Goal: Task Accomplishment & Management: Complete application form

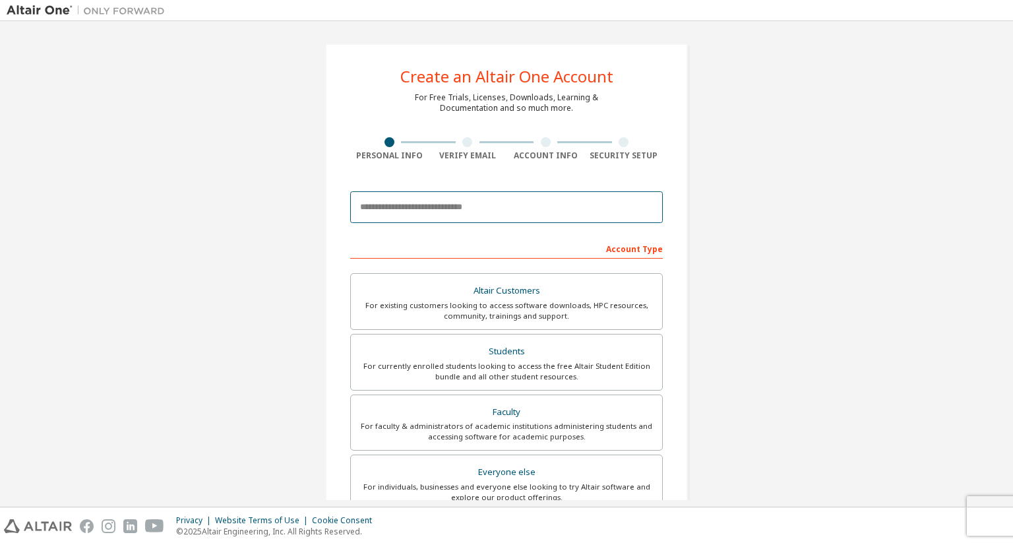
click at [472, 205] on input "email" at bounding box center [506, 207] width 312 height 32
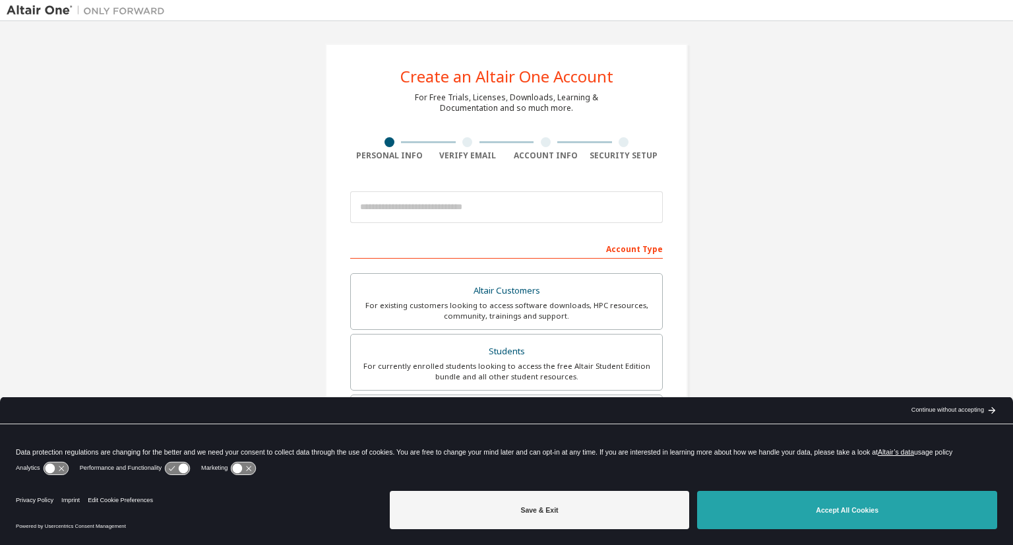
click at [719, 508] on button "Accept All Cookies" at bounding box center [847, 509] width 300 height 38
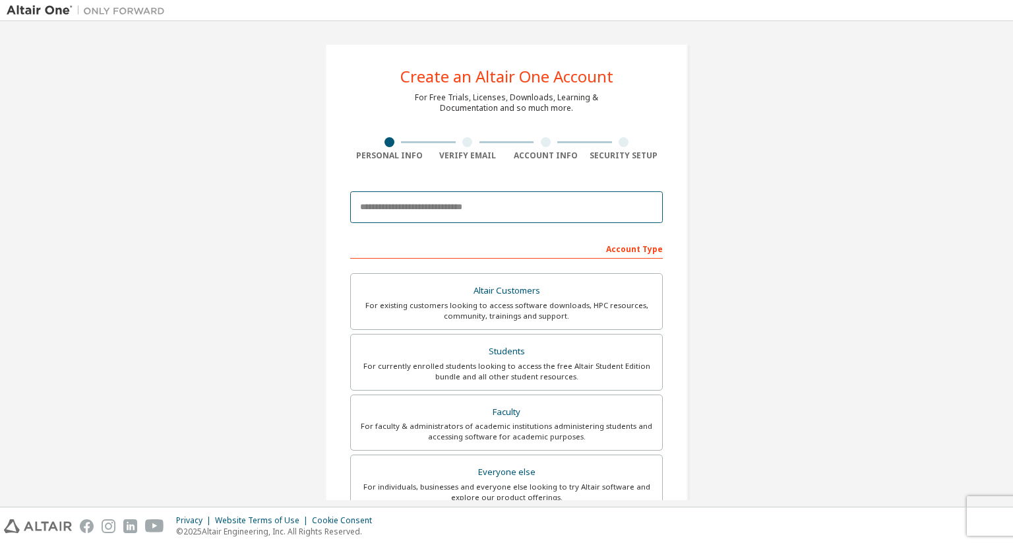
click at [456, 221] on input "email" at bounding box center [506, 207] width 312 height 32
type input "**********"
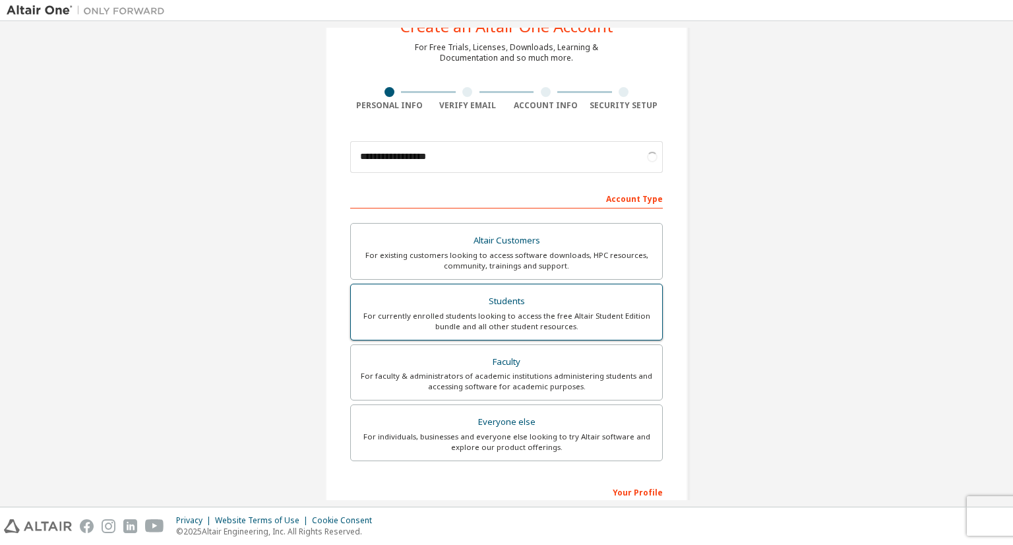
click at [519, 301] on div "Students" at bounding box center [506, 301] width 295 height 18
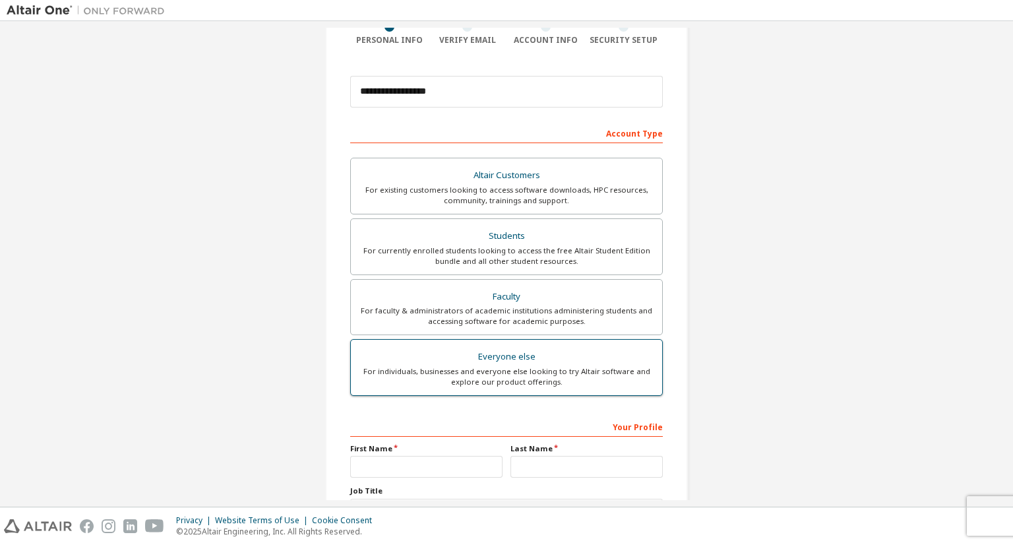
scroll to position [223, 0]
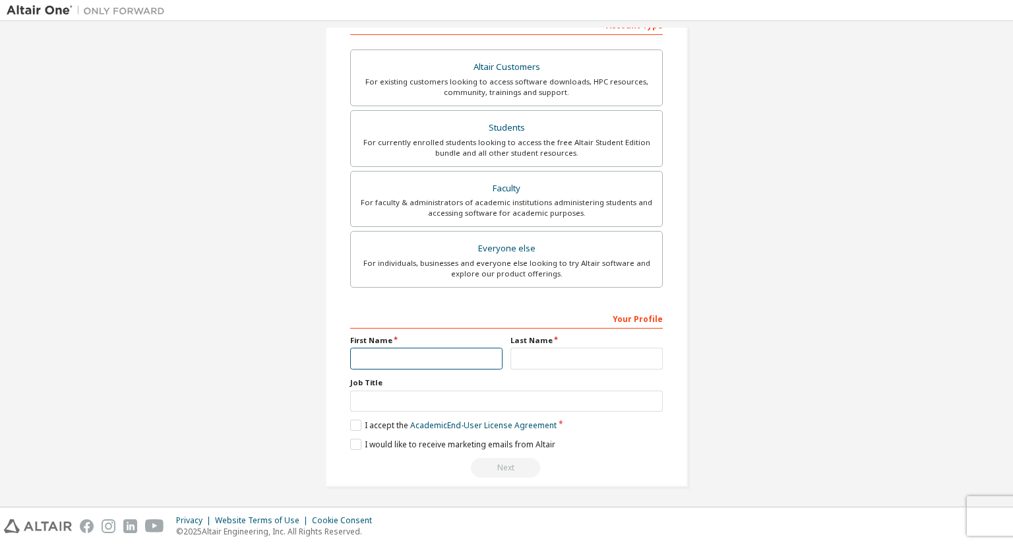
click at [423, 357] on input "text" at bounding box center [426, 358] width 152 height 22
type input "**********"
click at [554, 355] on input "text" at bounding box center [586, 358] width 152 height 22
type input "*****"
click at [352, 427] on label "I accept the Academic End-User License Agreement" at bounding box center [453, 424] width 206 height 11
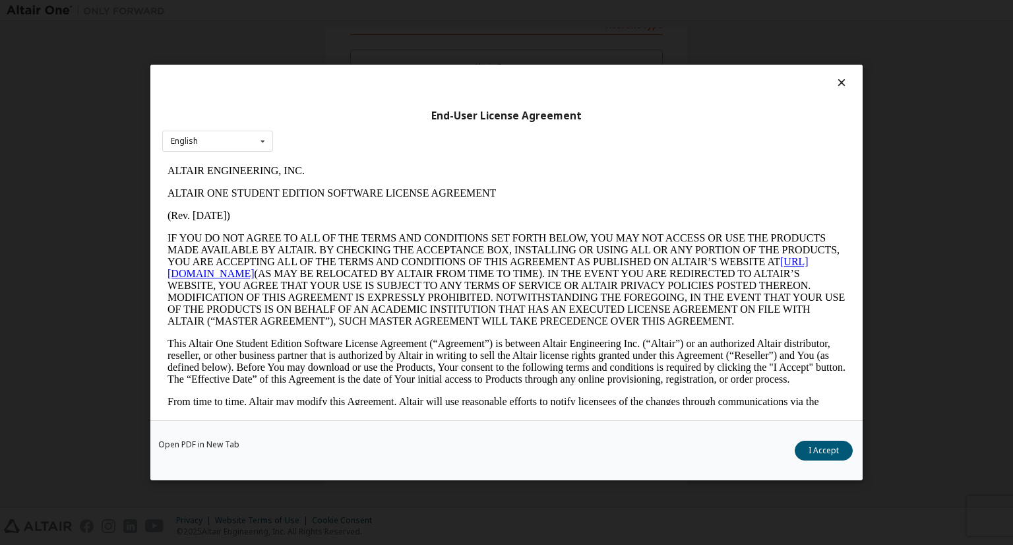
scroll to position [0, 0]
click at [831, 454] on button "I Accept" at bounding box center [823, 450] width 58 height 20
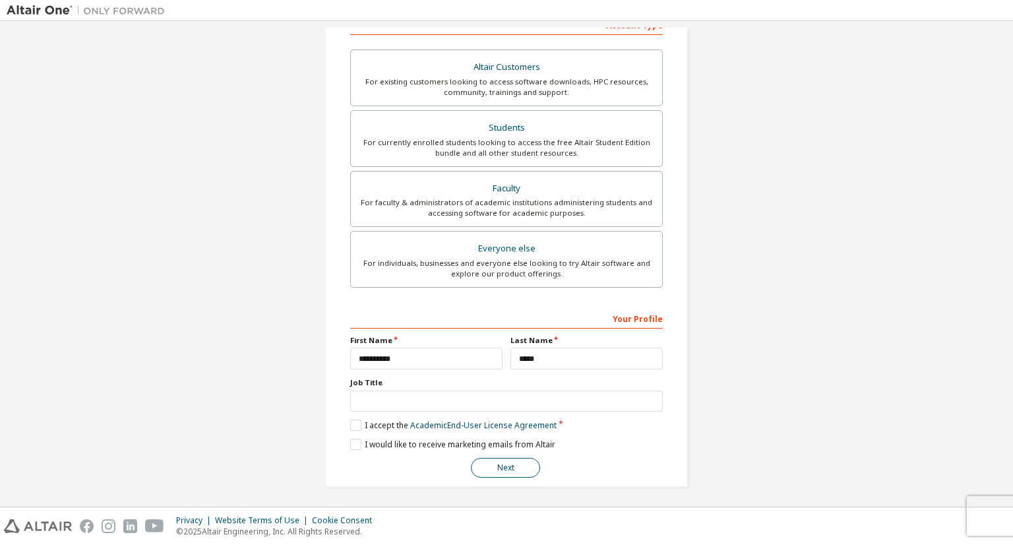
click at [500, 467] on button "Next" at bounding box center [505, 468] width 69 height 20
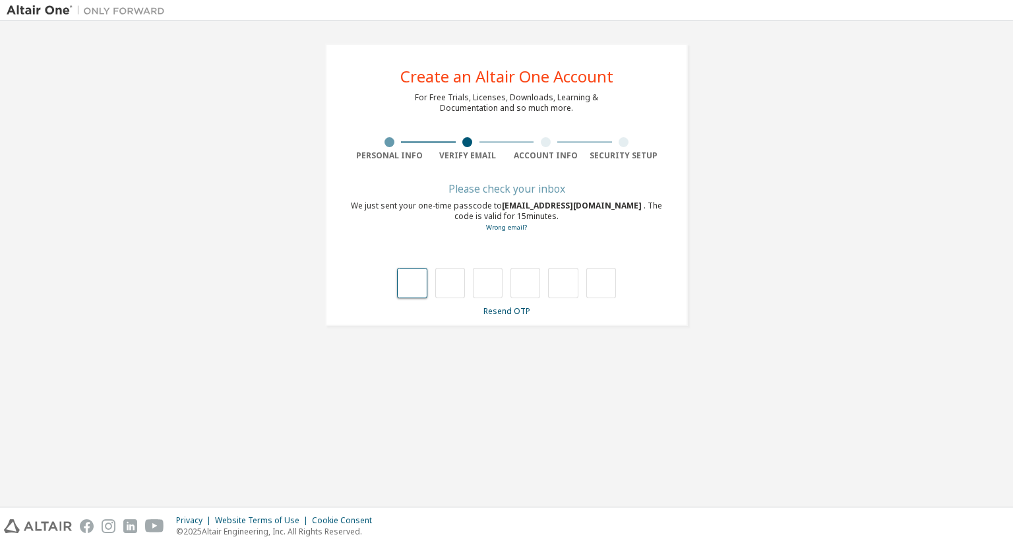
type input "*"
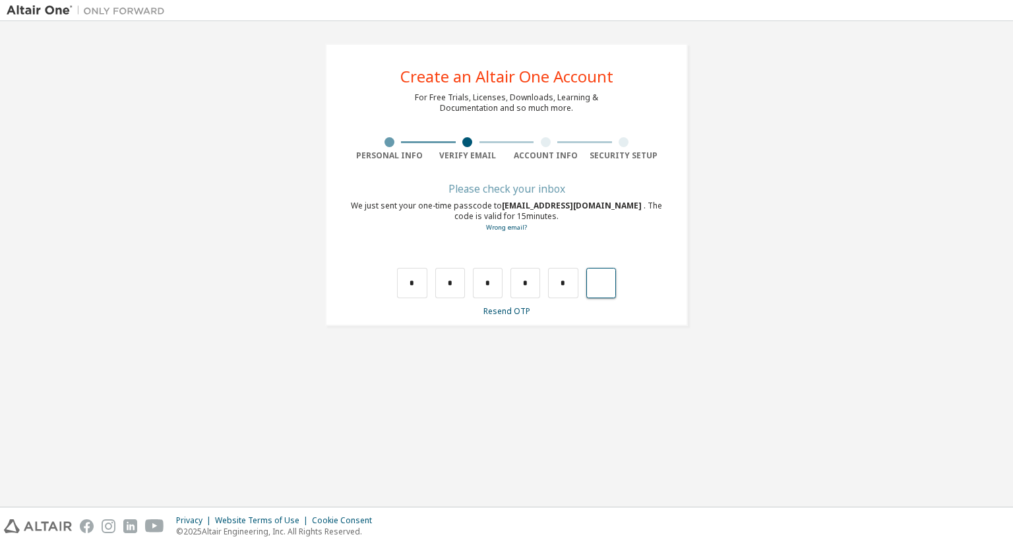
type input "*"
